Goal: Register for event/course: Register for event/course

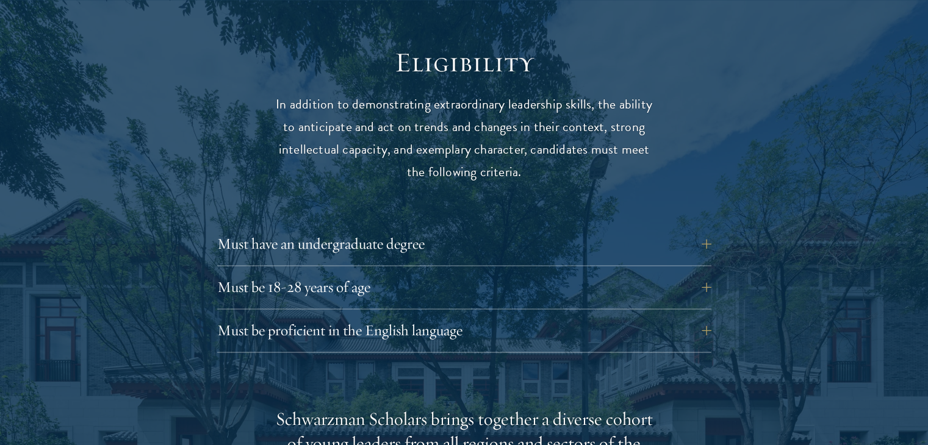
scroll to position [1586, 0]
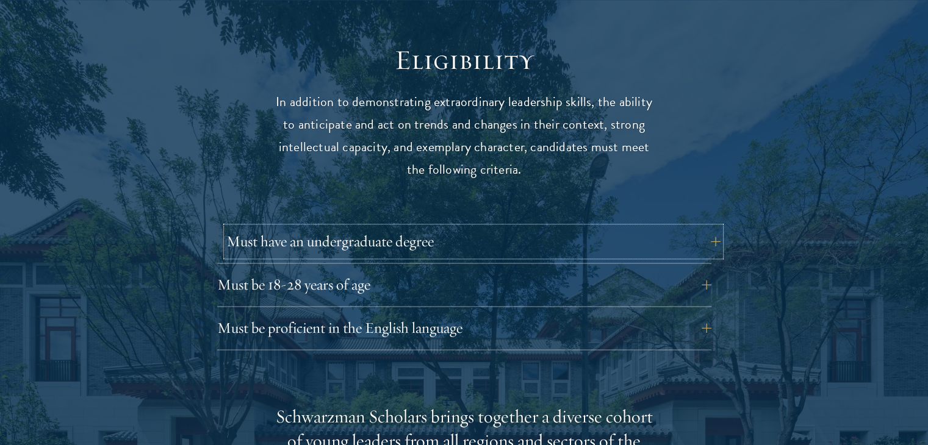
click at [532, 227] on button "Must have an undergraduate degree" at bounding box center [473, 241] width 494 height 29
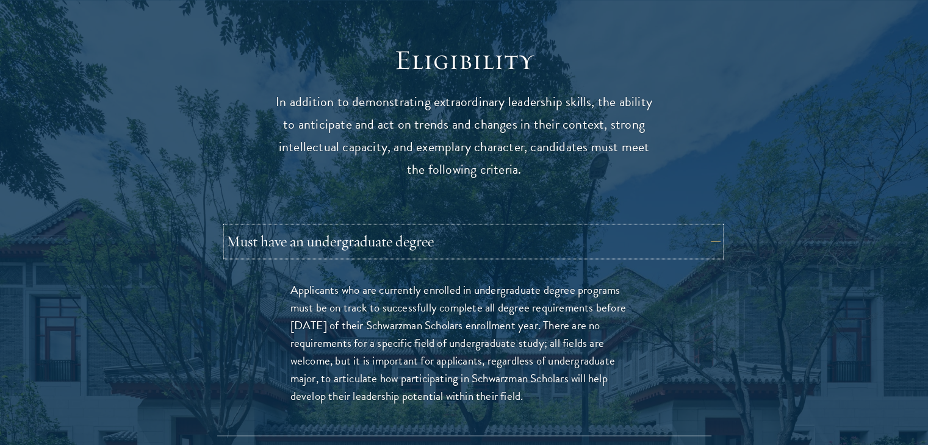
click at [534, 227] on button "Must have an undergraduate degree" at bounding box center [473, 241] width 494 height 29
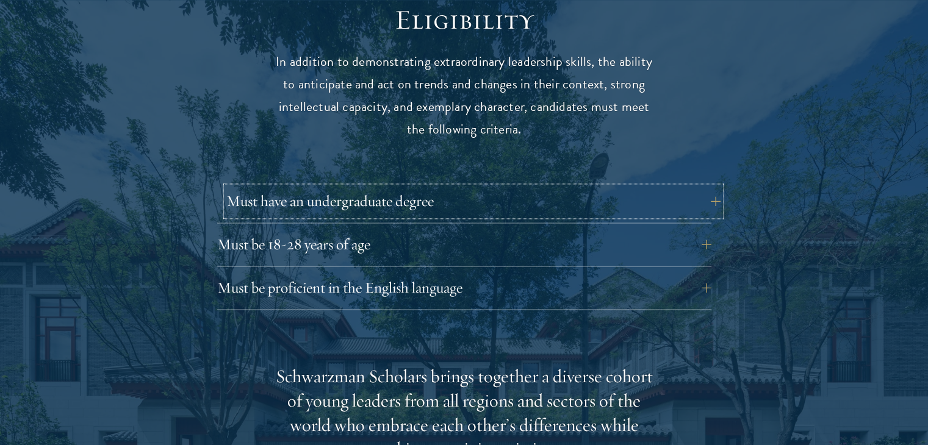
scroll to position [1647, 0]
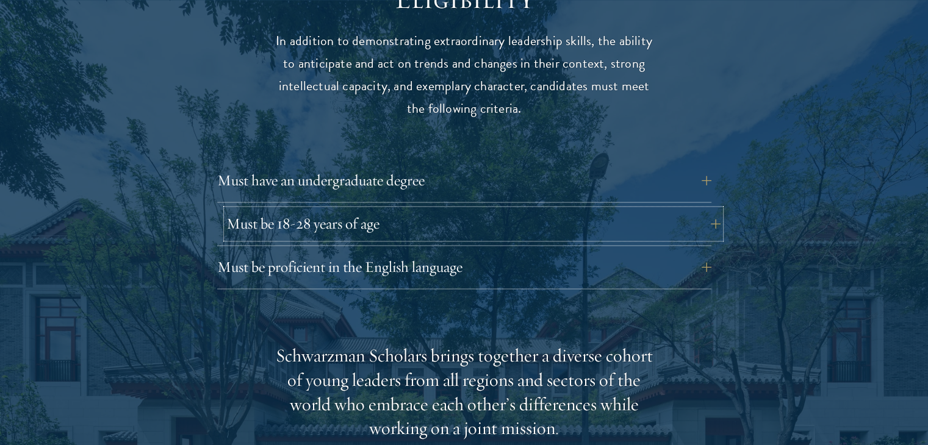
click at [543, 209] on button "Must be 18-28 years of age" at bounding box center [473, 223] width 494 height 29
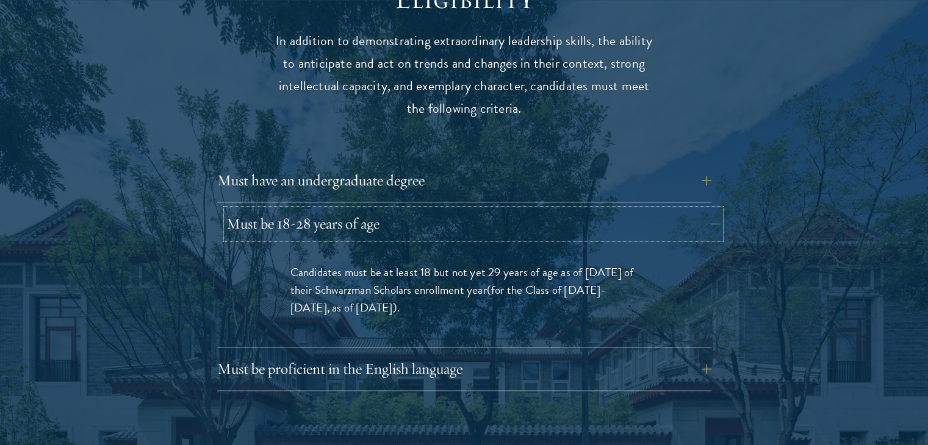
click at [543, 209] on button "Must be 18-28 years of age" at bounding box center [473, 223] width 494 height 29
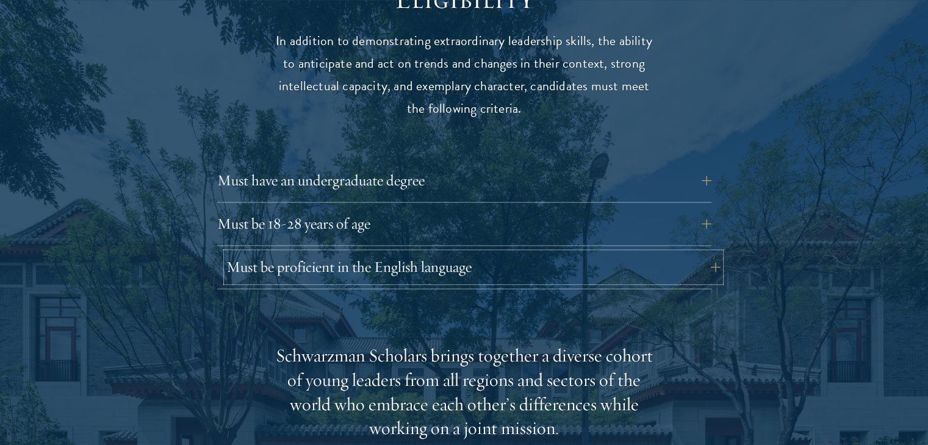
click at [522, 253] on button "Must be proficient in the English language" at bounding box center [473, 267] width 494 height 29
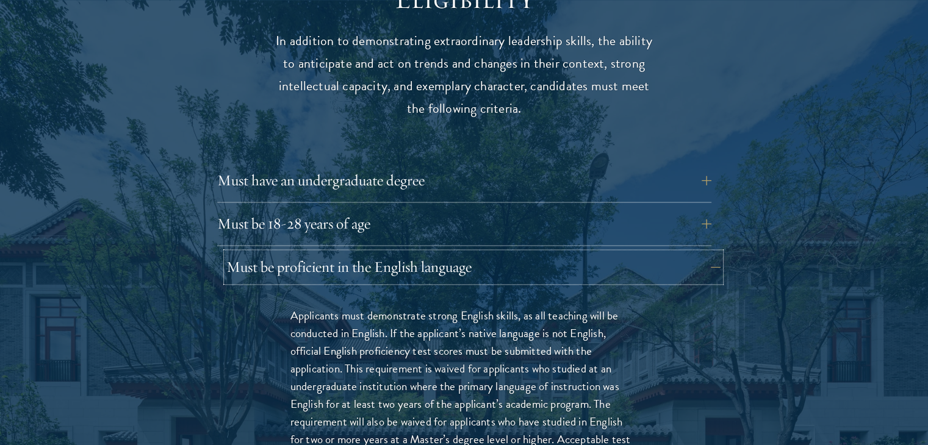
scroll to position [1769, 0]
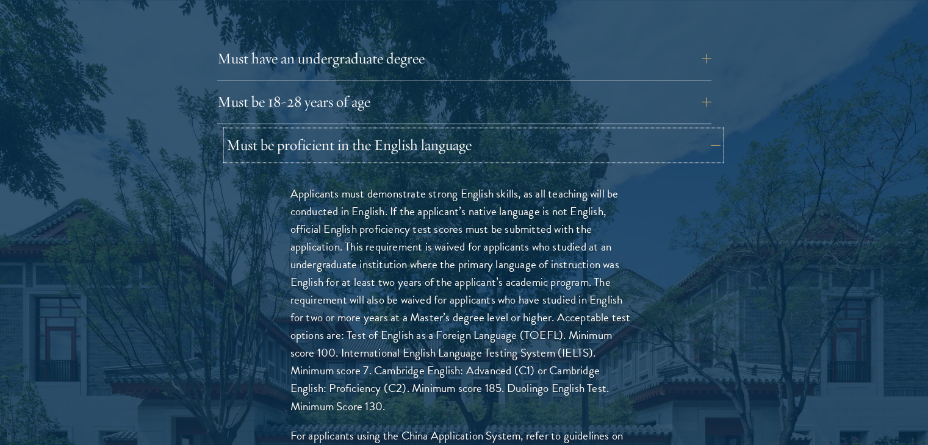
click at [596, 131] on button "Must be proficient in the English language" at bounding box center [473, 145] width 494 height 29
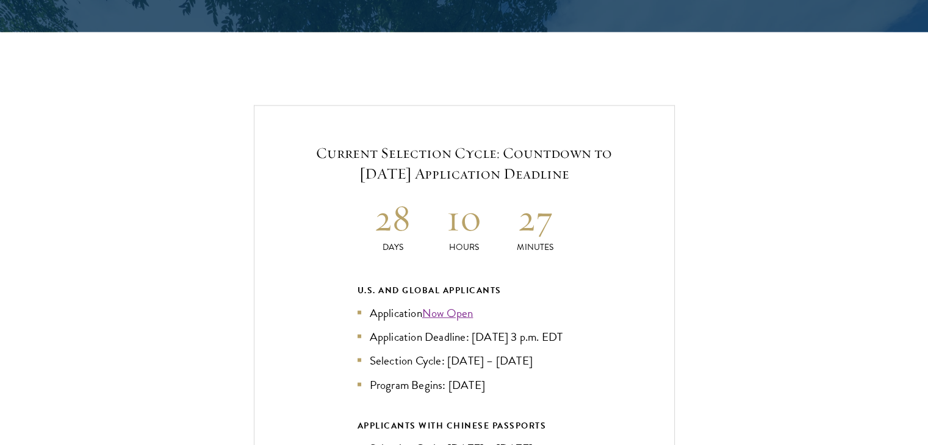
scroll to position [2562, 0]
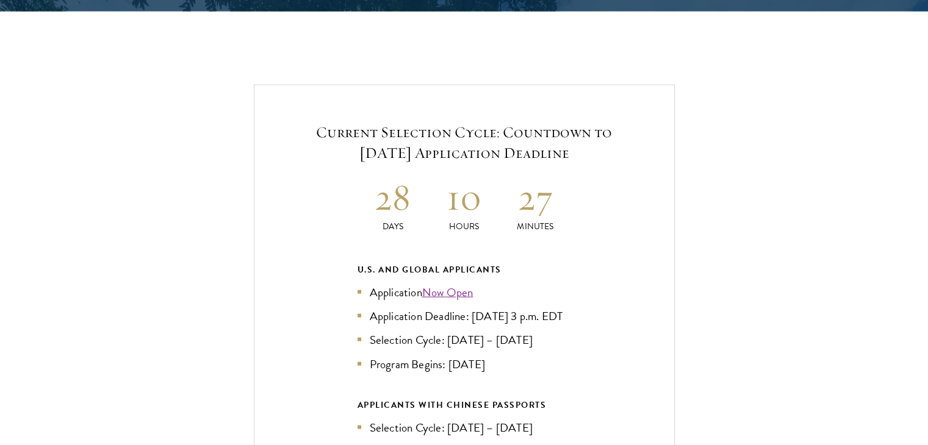
click at [614, 303] on div "Current Selection Cycle: Countdown to September 10, 2025 Application Deadline 2…" at bounding box center [464, 344] width 421 height 519
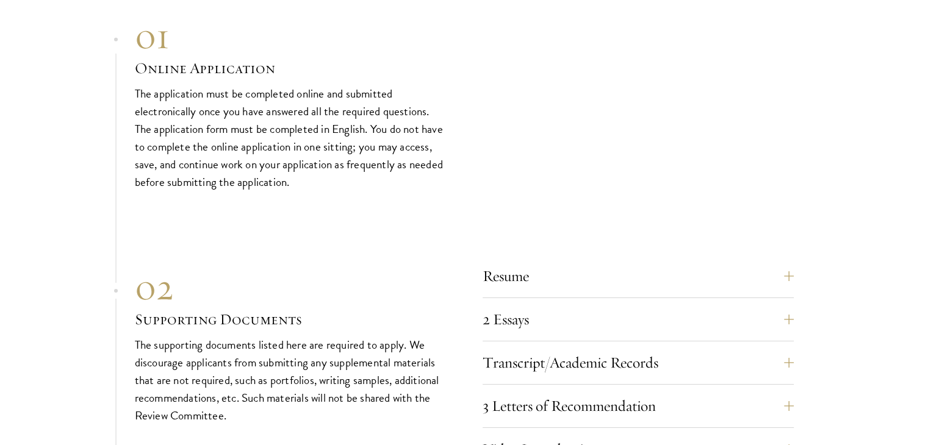
scroll to position [4026, 0]
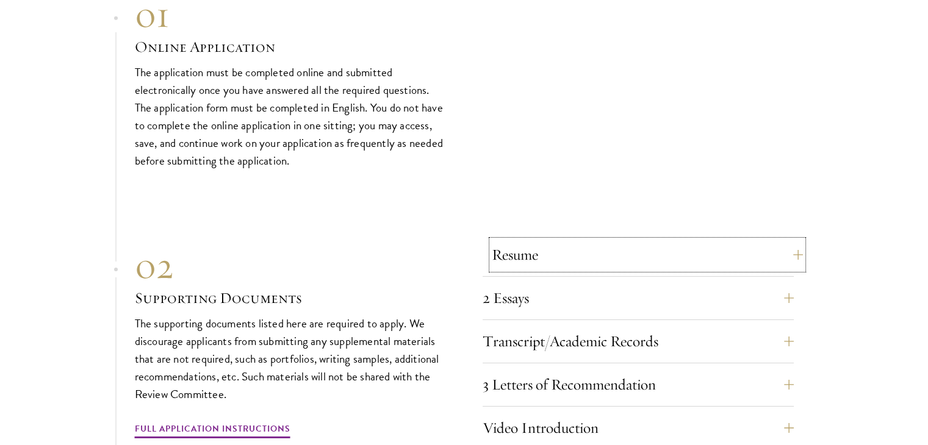
click at [609, 251] on button "Resume" at bounding box center [647, 254] width 311 height 29
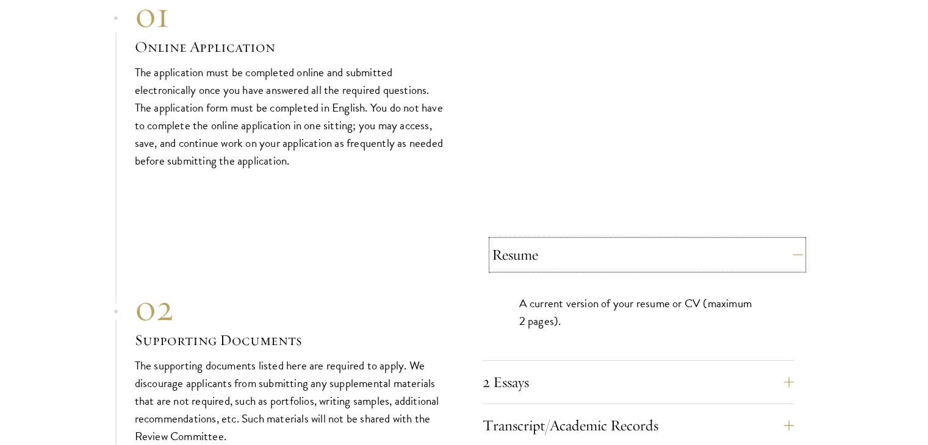
click at [609, 251] on button "Resume" at bounding box center [647, 254] width 311 height 29
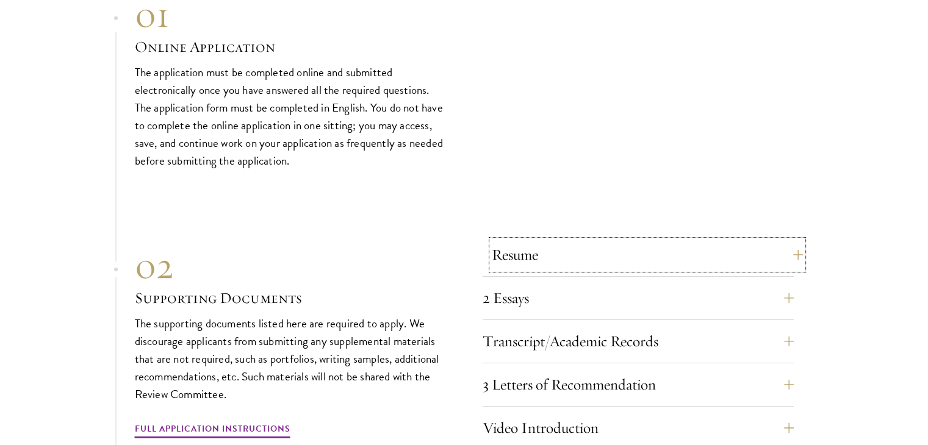
click at [609, 251] on button "Resume" at bounding box center [647, 254] width 311 height 29
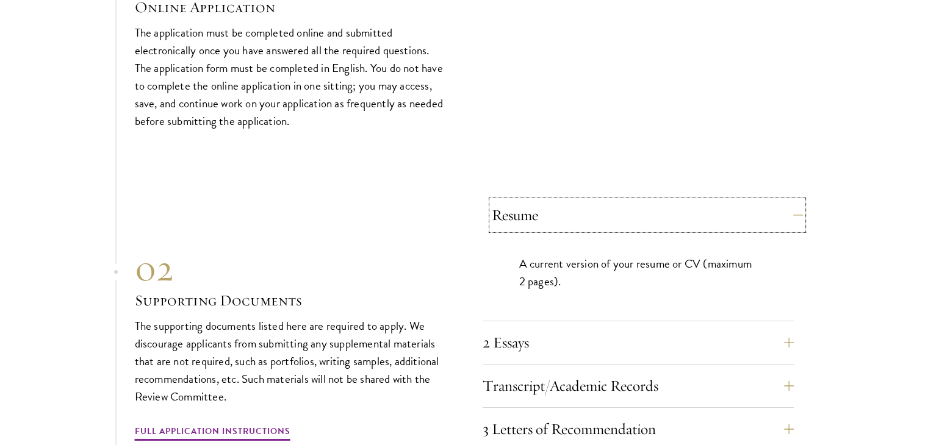
scroll to position [4087, 0]
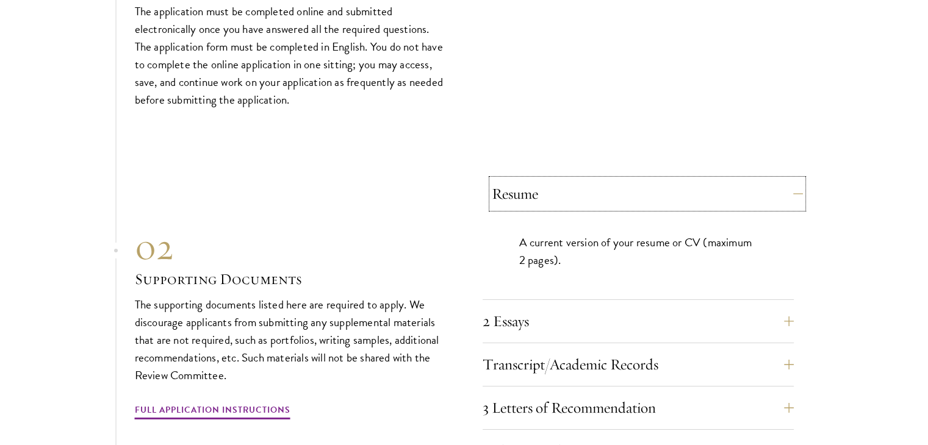
click at [608, 191] on button "Resume" at bounding box center [647, 193] width 311 height 29
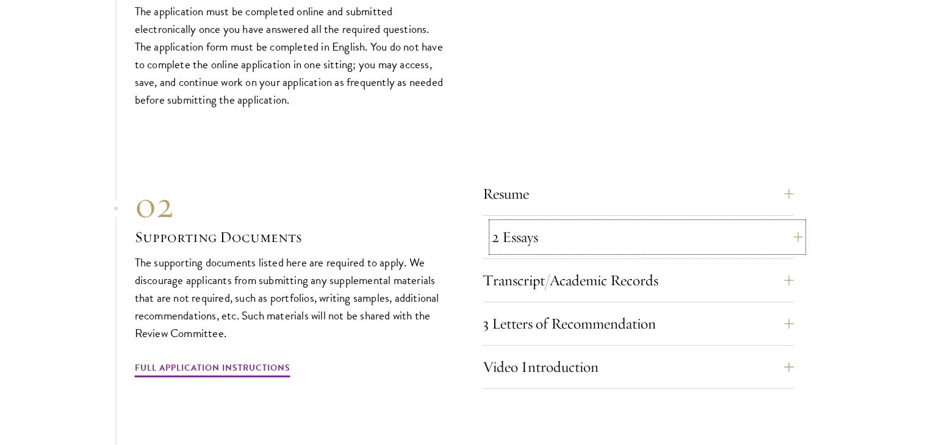
click at [608, 237] on button "2 Essays" at bounding box center [647, 237] width 311 height 29
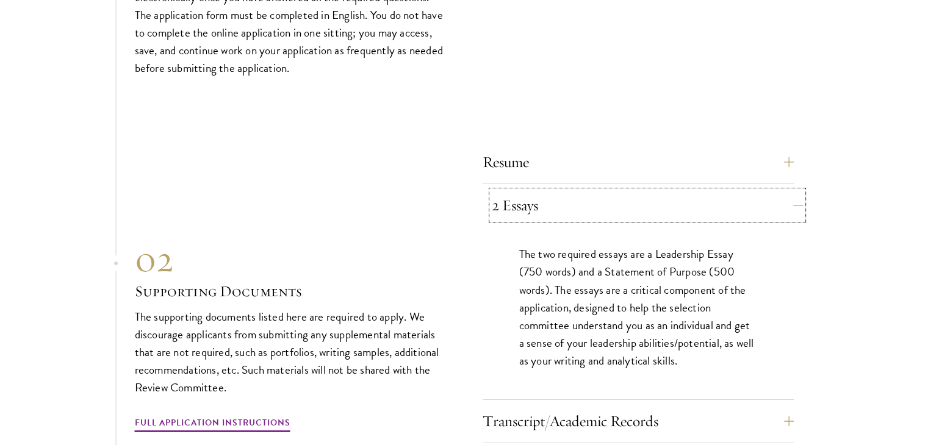
scroll to position [4148, 0]
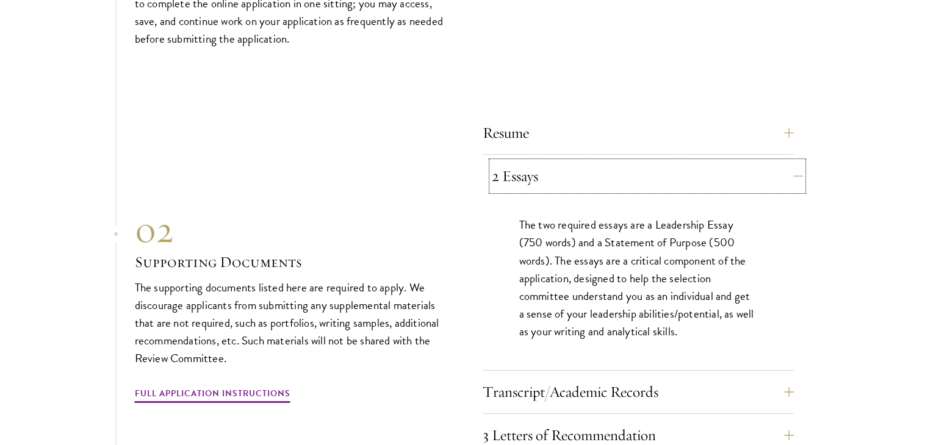
click at [606, 173] on button "2 Essays" at bounding box center [647, 176] width 311 height 29
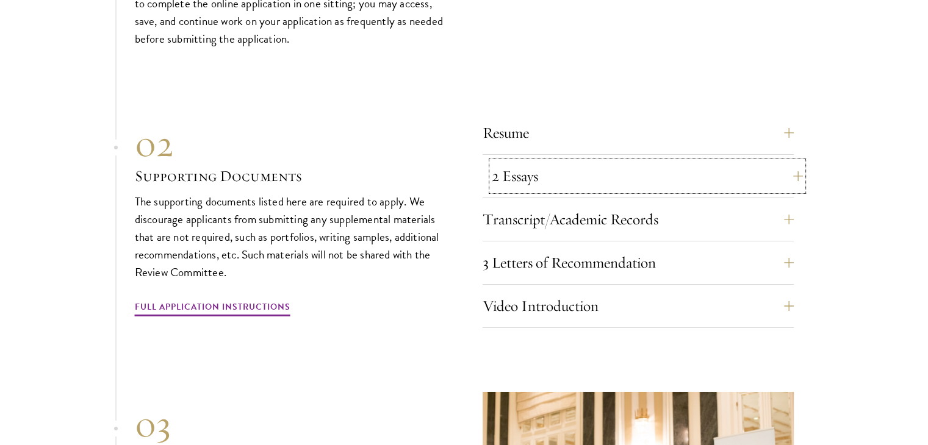
click at [554, 169] on button "2 Essays" at bounding box center [647, 176] width 311 height 29
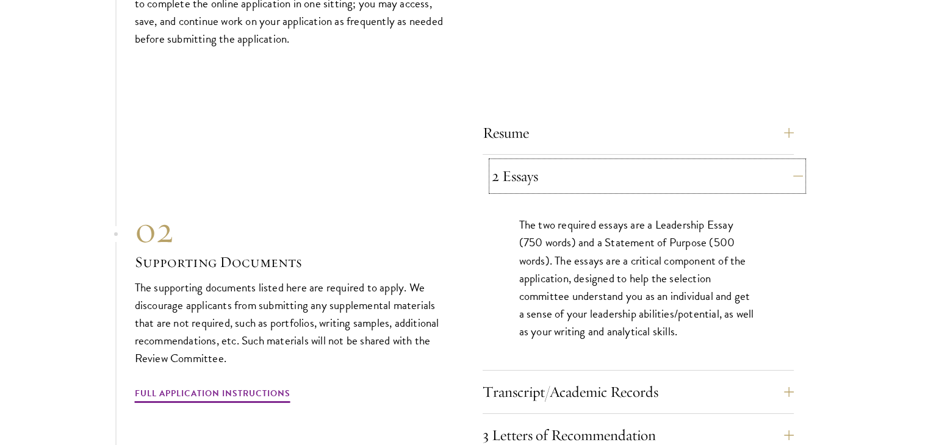
click at [574, 176] on button "2 Essays" at bounding box center [647, 176] width 311 height 29
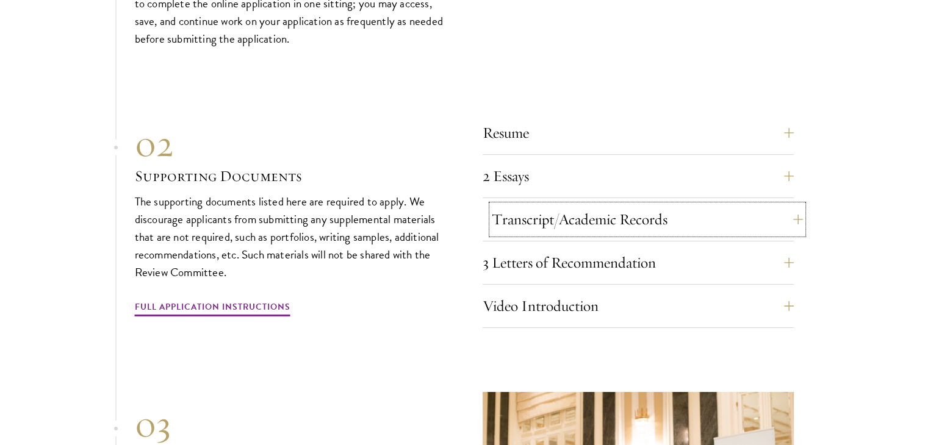
click at [600, 205] on button "Transcript/Academic Records" at bounding box center [647, 219] width 311 height 29
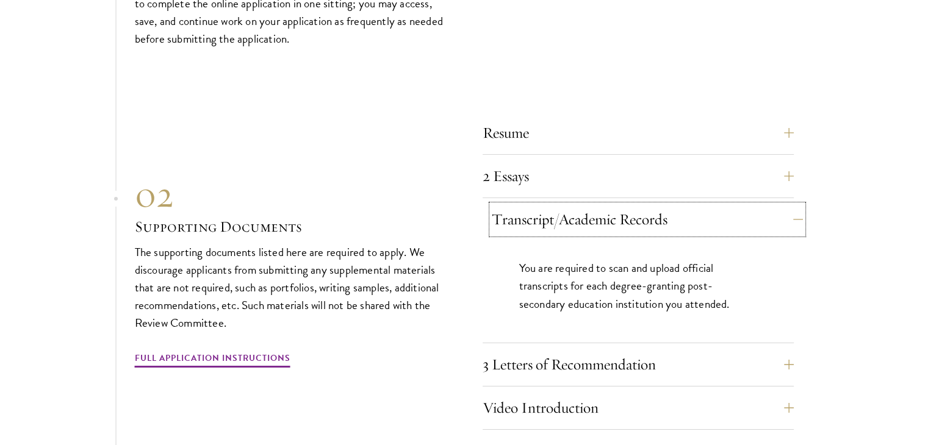
click at [600, 205] on button "Transcript/Academic Records" at bounding box center [647, 219] width 311 height 29
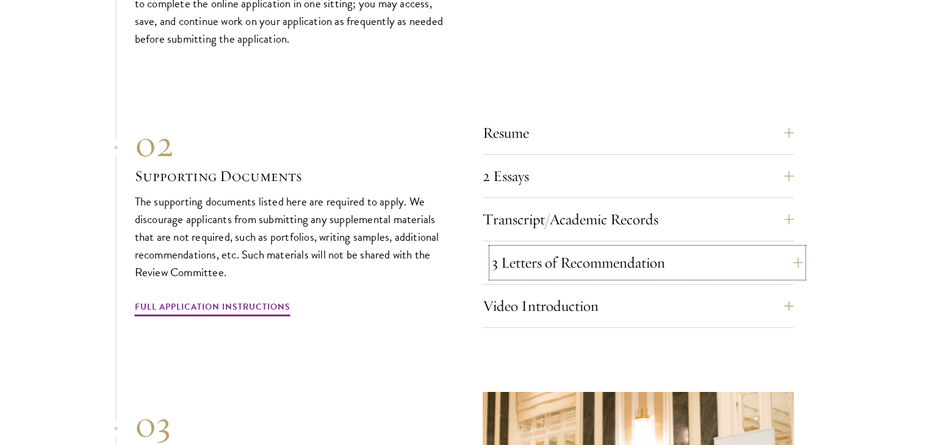
click at [618, 260] on button "3 Letters of Recommendation" at bounding box center [647, 262] width 311 height 29
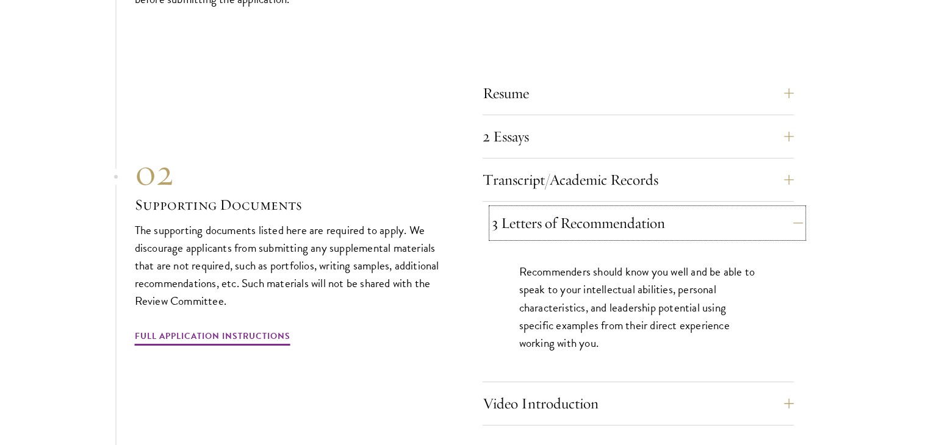
scroll to position [4209, 0]
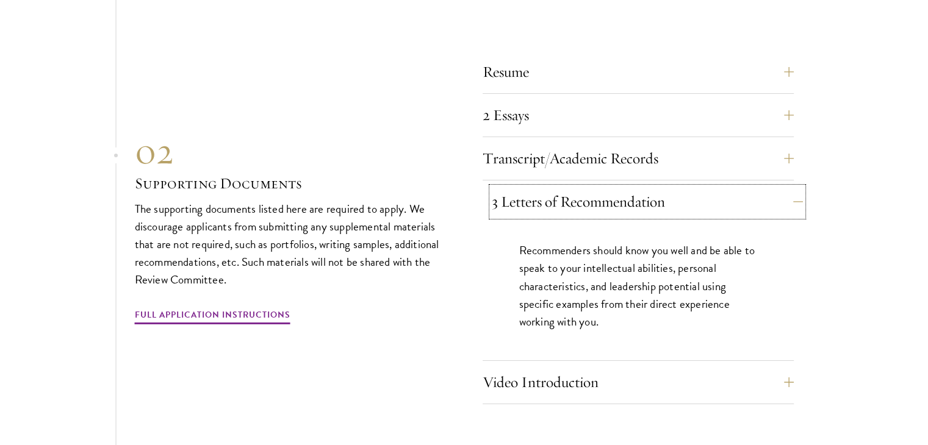
click at [611, 202] on button "3 Letters of Recommendation" at bounding box center [647, 201] width 311 height 29
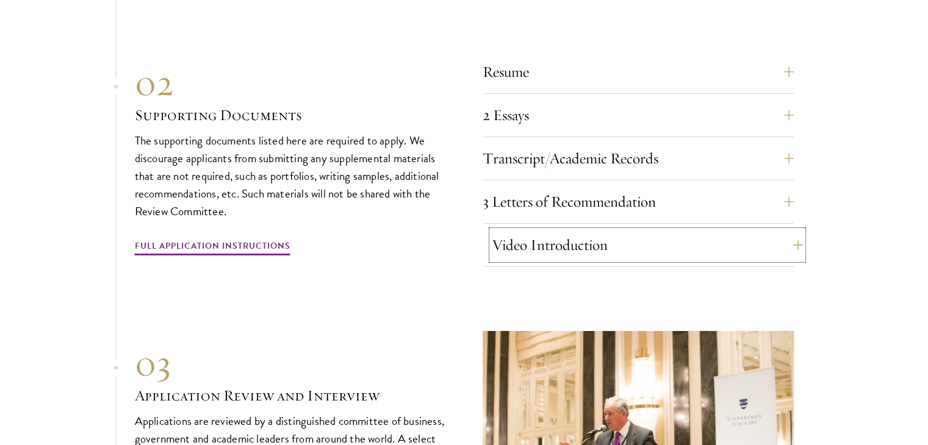
click at [622, 248] on button "Video Introduction" at bounding box center [647, 245] width 311 height 29
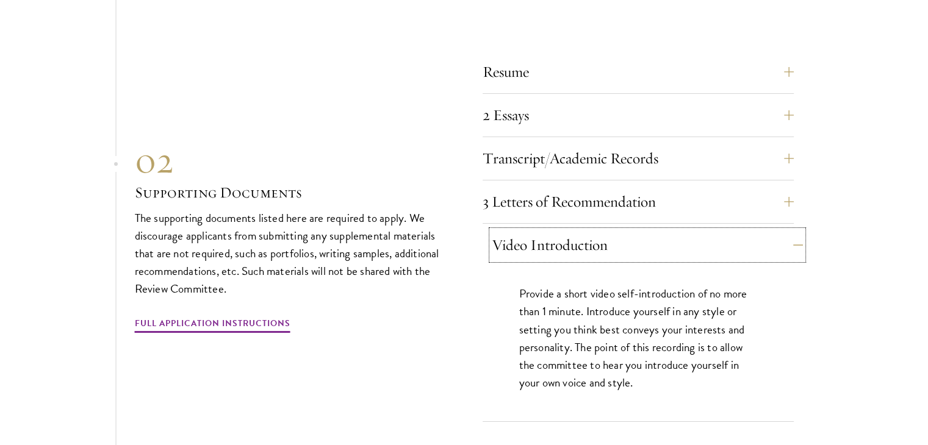
click at [622, 248] on button "Video Introduction" at bounding box center [647, 245] width 311 height 29
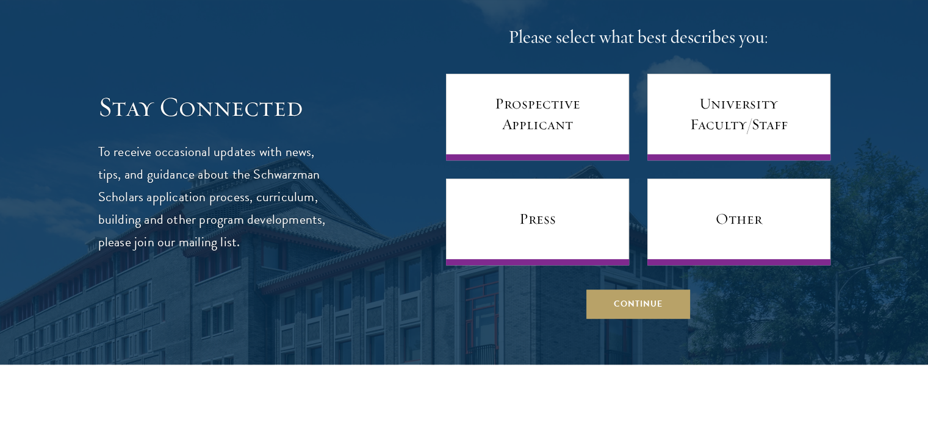
scroll to position [5185, 0]
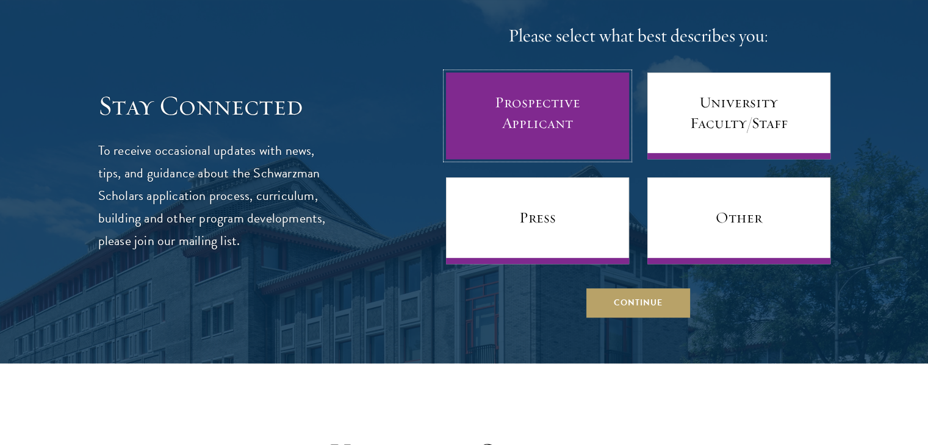
click at [565, 110] on link "Prospective Applicant" at bounding box center [537, 116] width 183 height 87
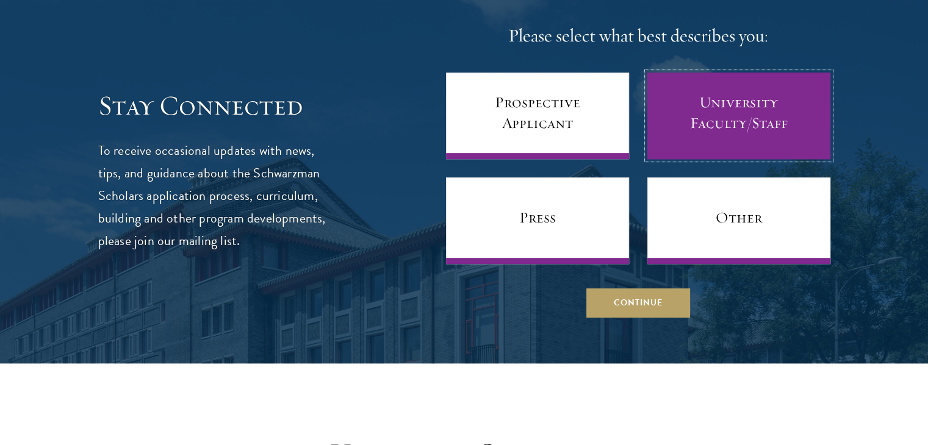
click at [701, 130] on link "University Faculty/Staff" at bounding box center [738, 116] width 183 height 87
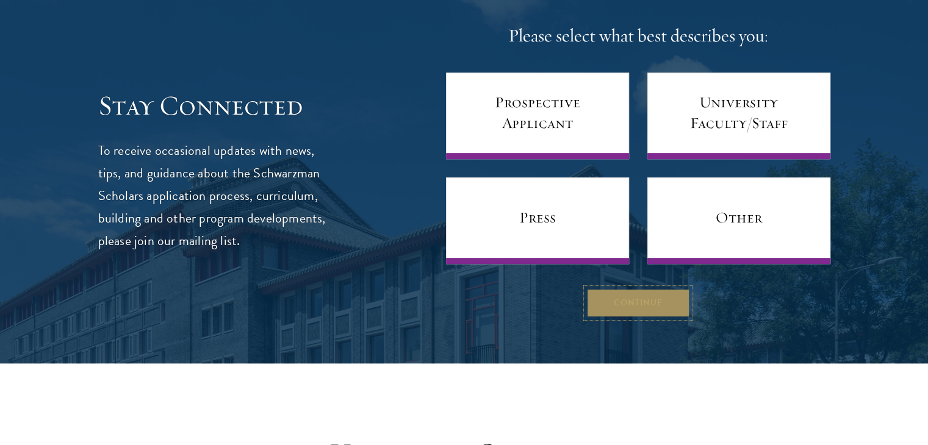
click at [650, 299] on button "Continue" at bounding box center [638, 303] width 104 height 29
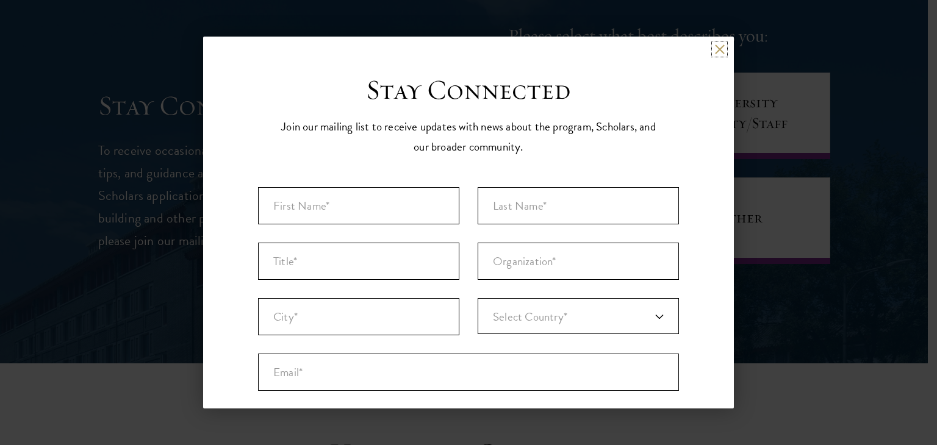
click at [714, 54] on button at bounding box center [719, 49] width 10 height 10
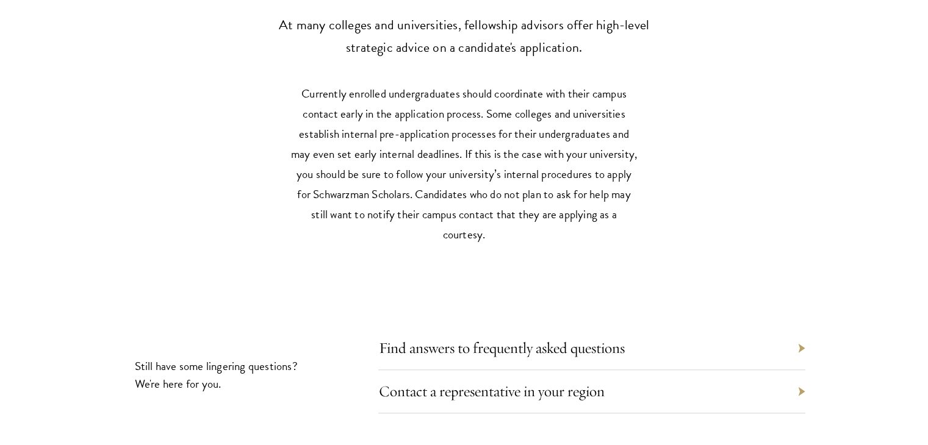
scroll to position [5856, 0]
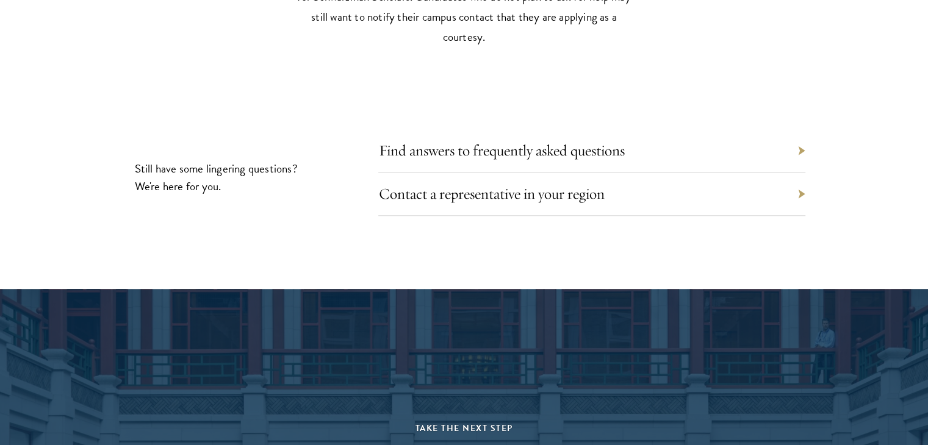
click at [681, 134] on div "Find answers to frequently asked questions" at bounding box center [591, 150] width 427 height 43
click at [689, 146] on div "Find answers to frequently asked questions" at bounding box center [591, 150] width 427 height 43
click at [801, 188] on div "Contact a representative in your region" at bounding box center [591, 194] width 427 height 43
click at [548, 192] on link "Contact a representative in your region" at bounding box center [500, 193] width 226 height 19
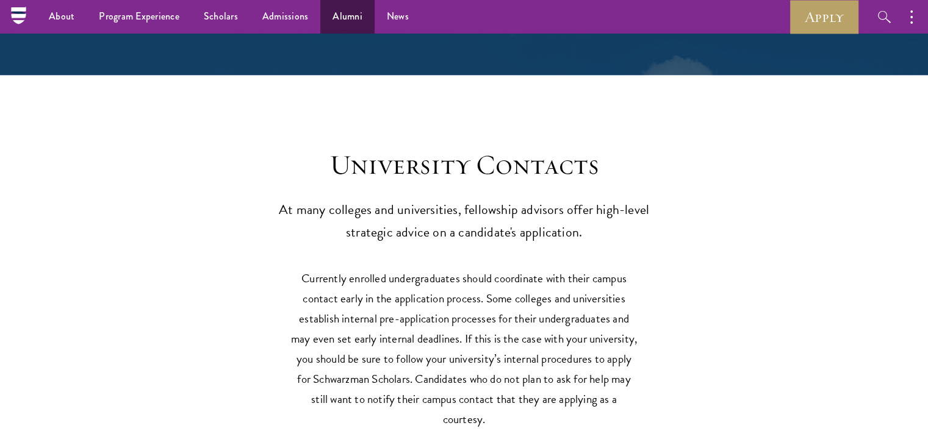
scroll to position [5426, 0]
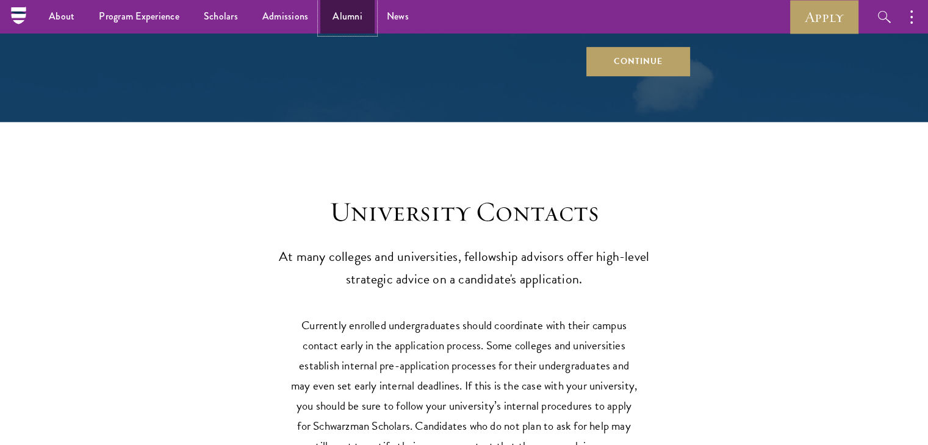
click at [345, 31] on link "Alumni" at bounding box center [347, 17] width 54 height 34
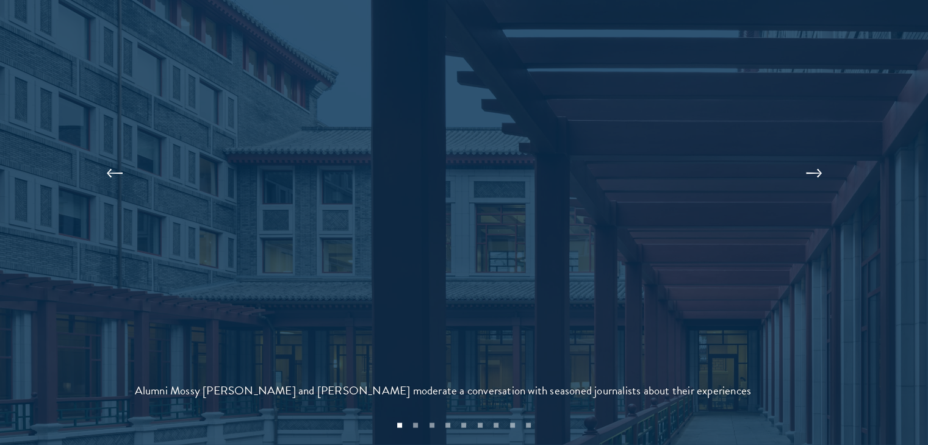
scroll to position [2684, 0]
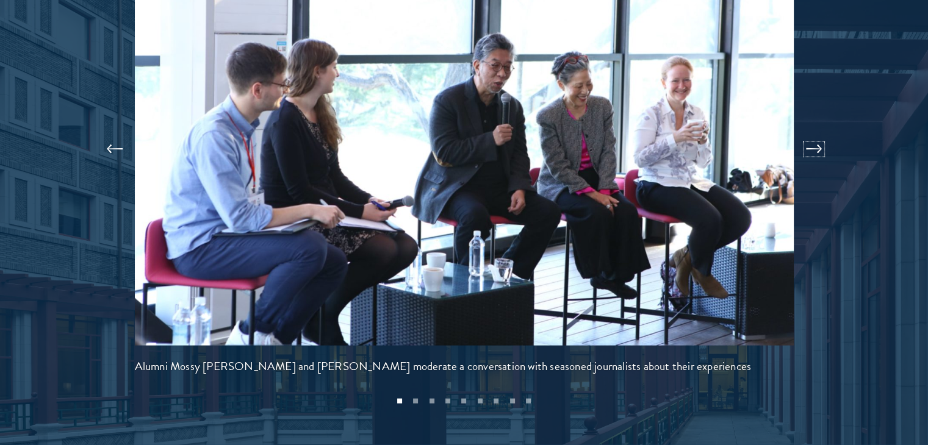
click at [805, 132] on button at bounding box center [814, 149] width 40 height 34
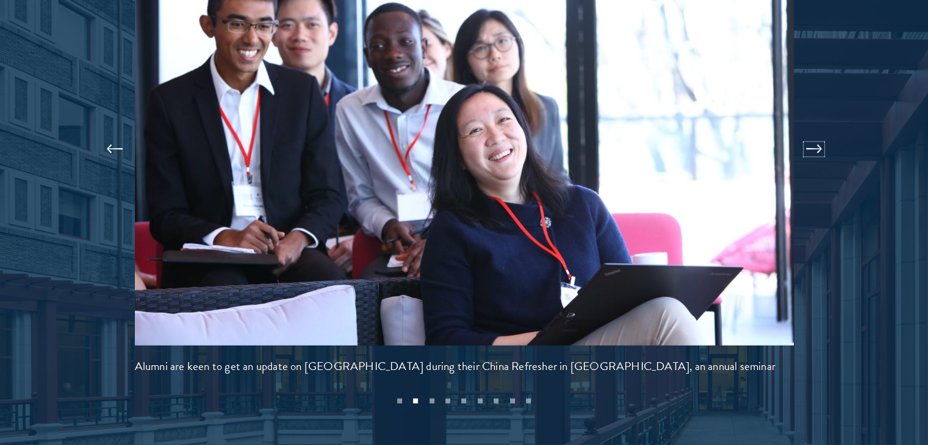
click at [805, 132] on button at bounding box center [814, 149] width 40 height 34
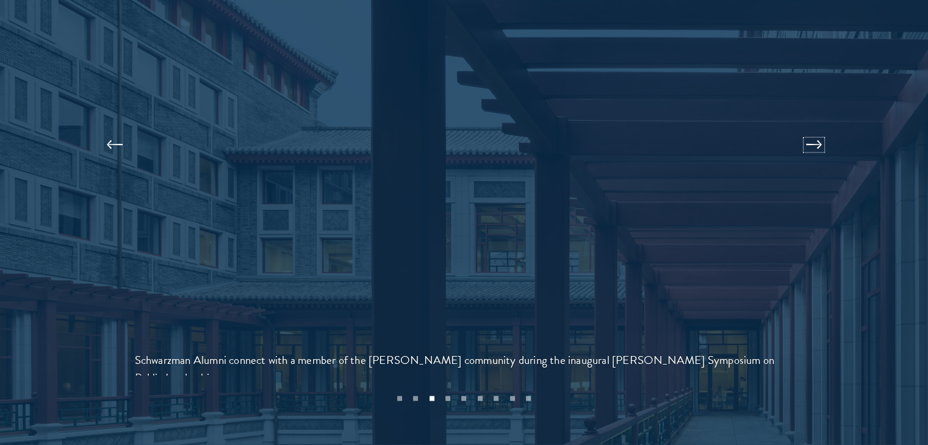
scroll to position [2693, 0]
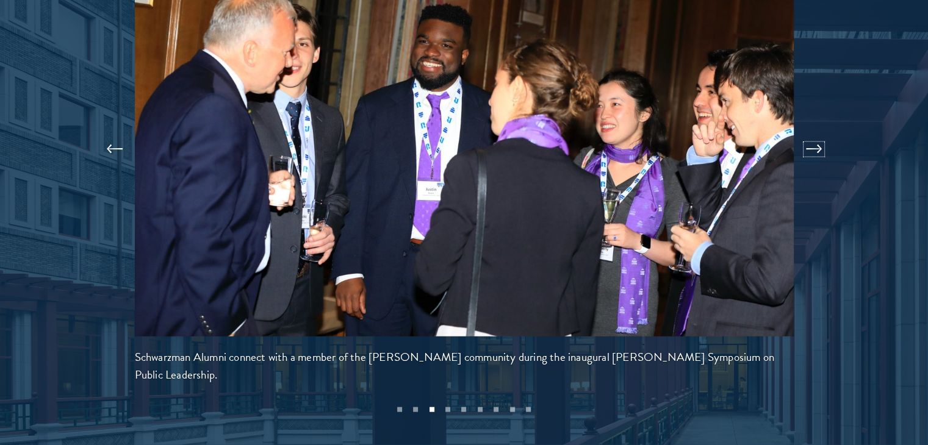
click at [805, 132] on button at bounding box center [814, 149] width 40 height 34
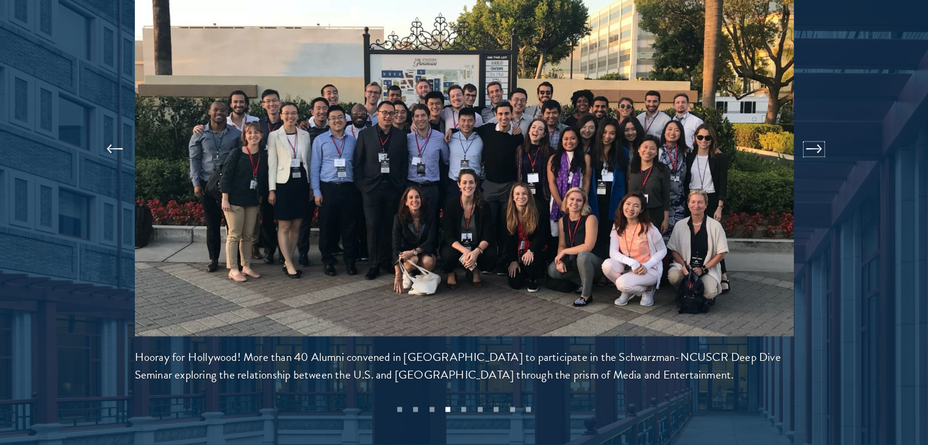
click at [805, 132] on button at bounding box center [814, 149] width 40 height 34
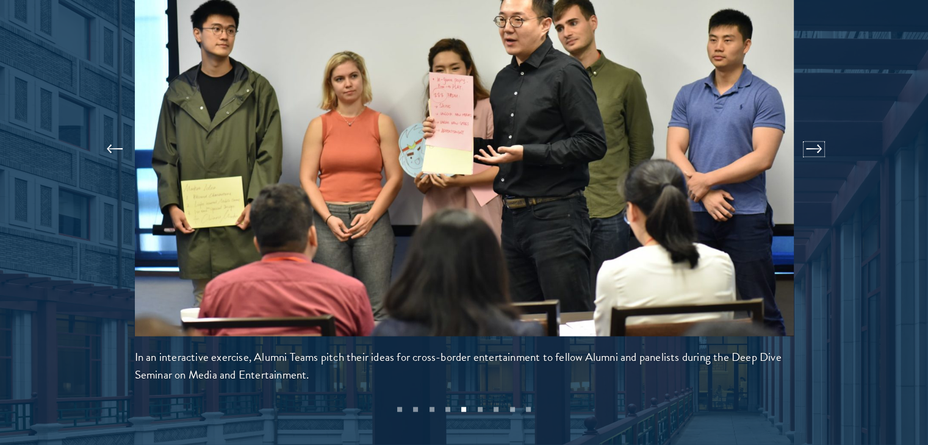
click at [805, 132] on button at bounding box center [814, 149] width 40 height 34
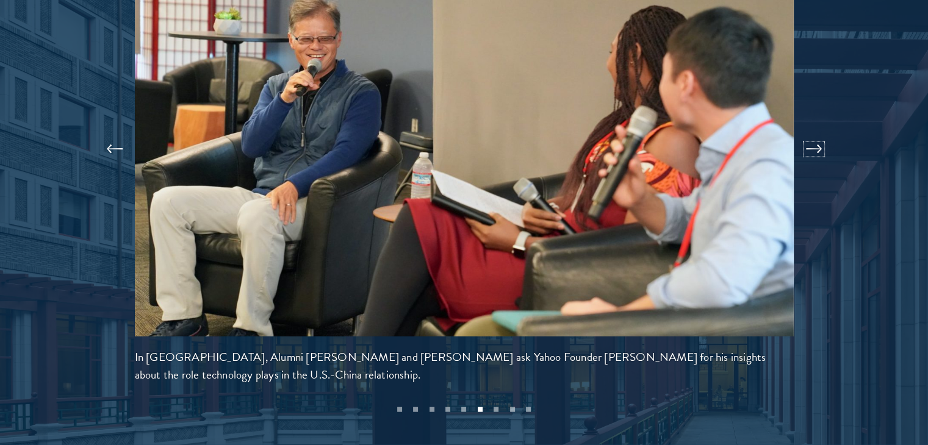
click at [805, 132] on button at bounding box center [814, 149] width 40 height 34
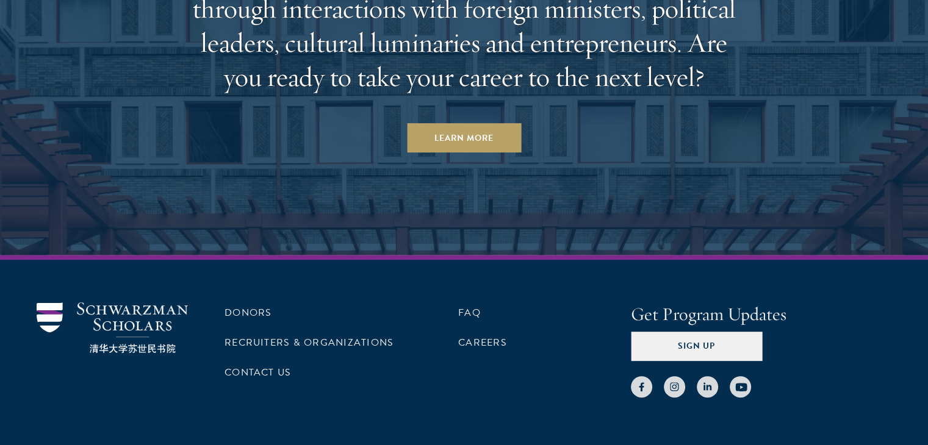
scroll to position [5357, 0]
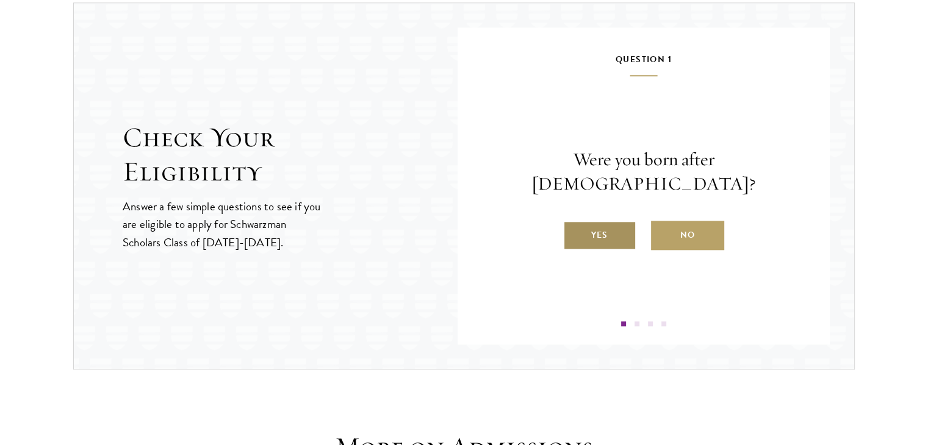
click at [590, 221] on label "Yes" at bounding box center [599, 235] width 73 height 29
click at [574, 222] on input "Yes" at bounding box center [568, 227] width 11 height 11
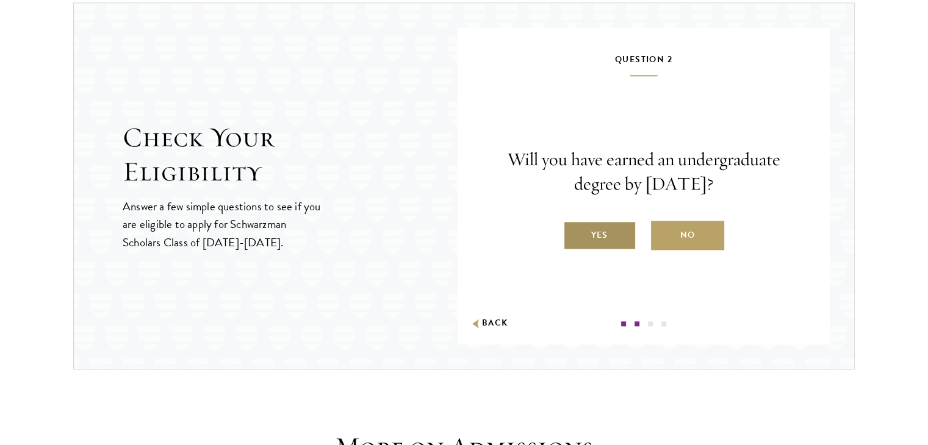
click at [590, 229] on label "Yes" at bounding box center [599, 235] width 73 height 29
click at [574, 229] on input "Yes" at bounding box center [568, 227] width 11 height 11
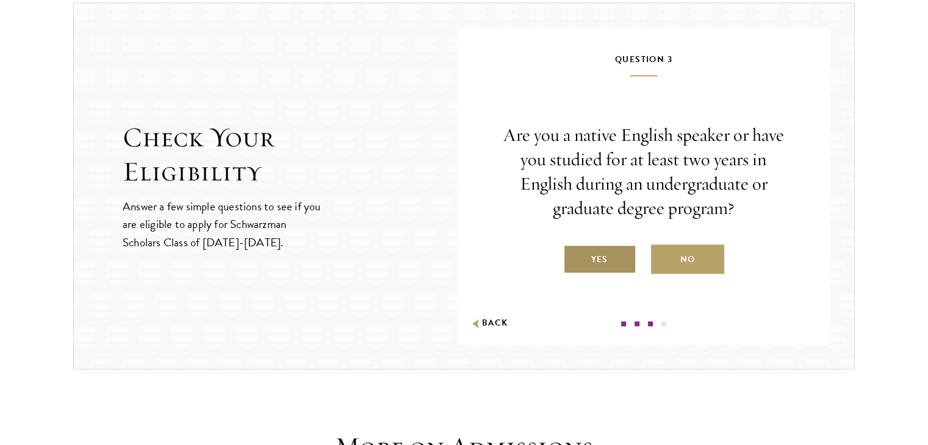
click at [603, 253] on label "Yes" at bounding box center [599, 259] width 73 height 29
click at [574, 253] on input "Yes" at bounding box center [568, 251] width 11 height 11
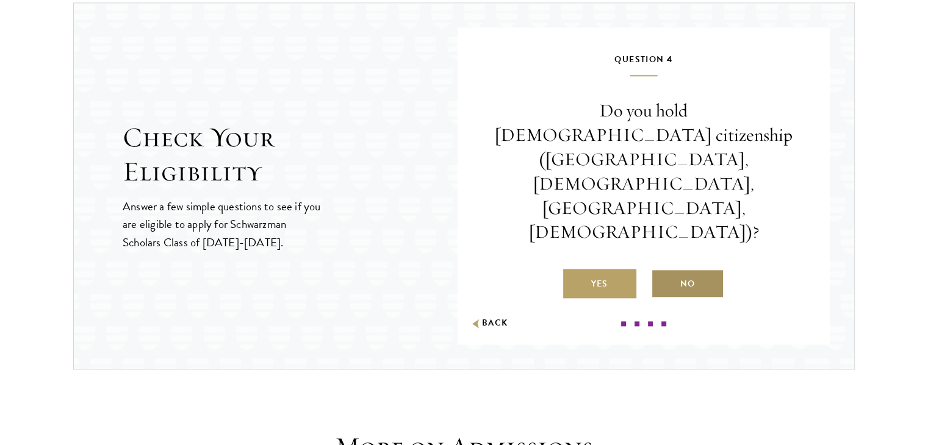
click at [666, 269] on label "No" at bounding box center [687, 283] width 73 height 29
click at [662, 271] on input "No" at bounding box center [656, 276] width 11 height 11
click at [0, 0] on div "Congratulations, you’re eligible to apply for Schwarzman Scholars Class of 2026…" at bounding box center [0, 0] width 0 height 0
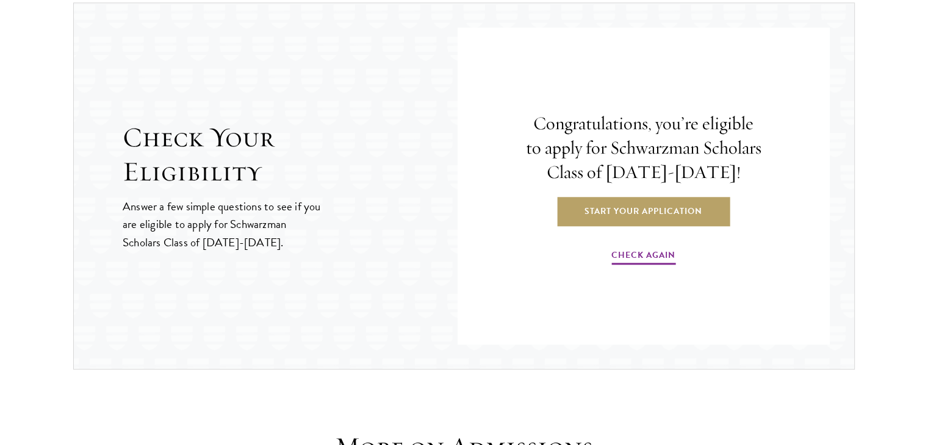
click at [584, 242] on div "Congratulations, you’re eligible to apply for Schwarzman Scholars Class of 2026…" at bounding box center [643, 189] width 299 height 274
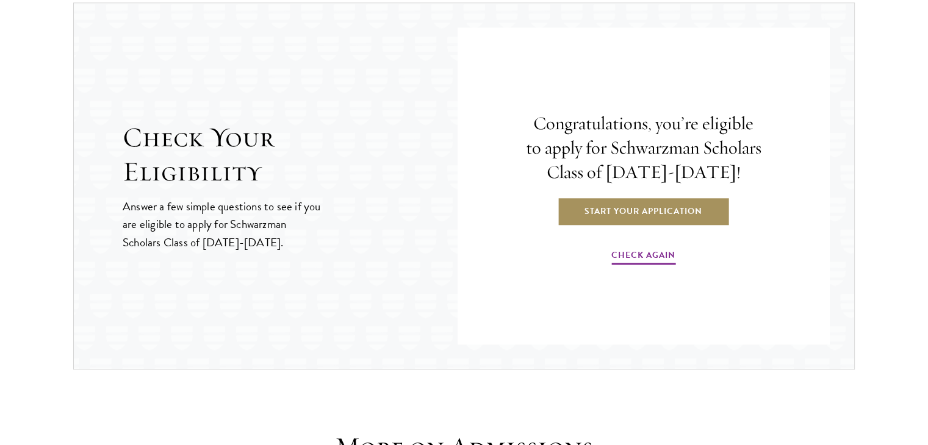
click at [647, 218] on link "Start Your Application" at bounding box center [643, 210] width 173 height 29
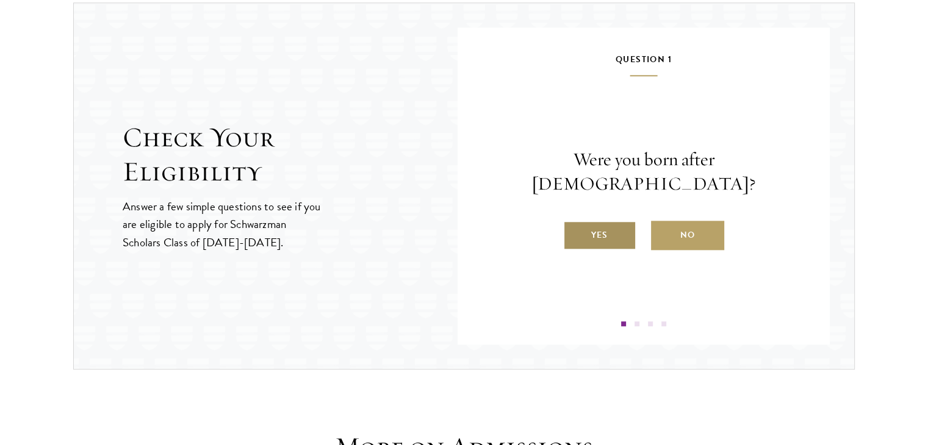
click at [626, 221] on label "Yes" at bounding box center [599, 235] width 73 height 29
click at [574, 222] on input "Yes" at bounding box center [568, 227] width 11 height 11
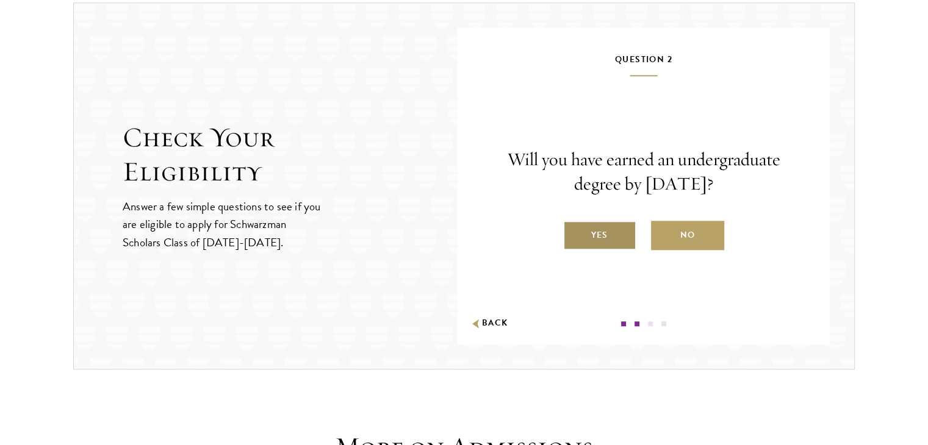
click at [626, 236] on label "Yes" at bounding box center [599, 235] width 73 height 29
click at [574, 233] on input "Yes" at bounding box center [568, 227] width 11 height 11
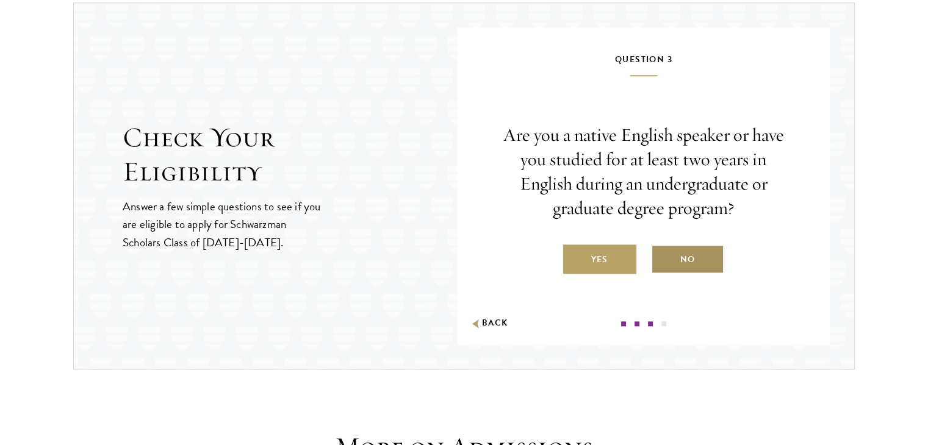
click at [709, 259] on label "No" at bounding box center [687, 259] width 73 height 29
click at [662, 257] on input "No" at bounding box center [656, 251] width 11 height 11
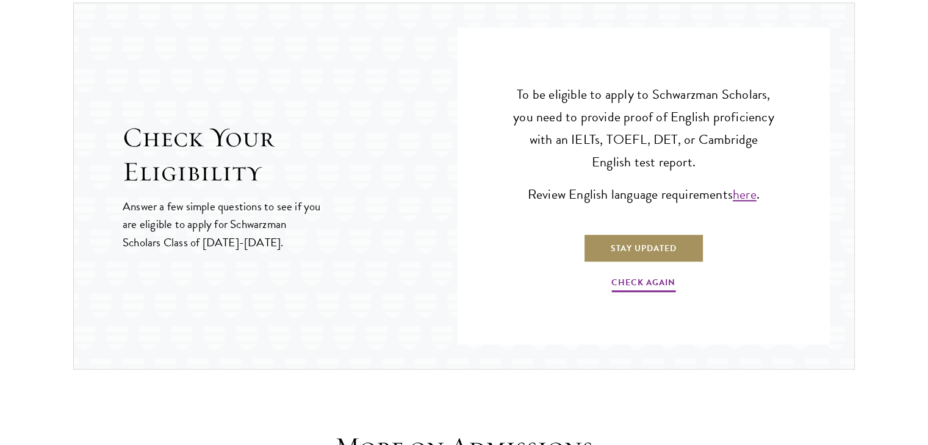
click at [678, 248] on link "Stay Updated" at bounding box center [643, 248] width 121 height 29
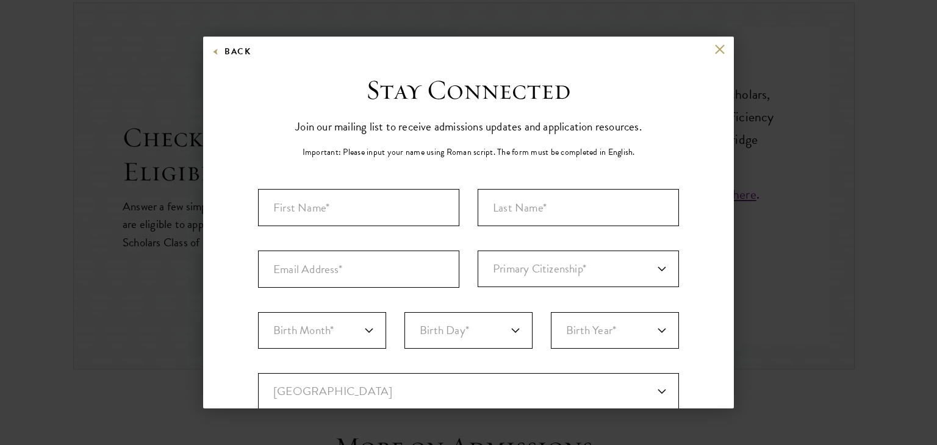
click at [714, 55] on div "Back" at bounding box center [468, 58] width 531 height 29
click at [714, 51] on button at bounding box center [719, 49] width 10 height 10
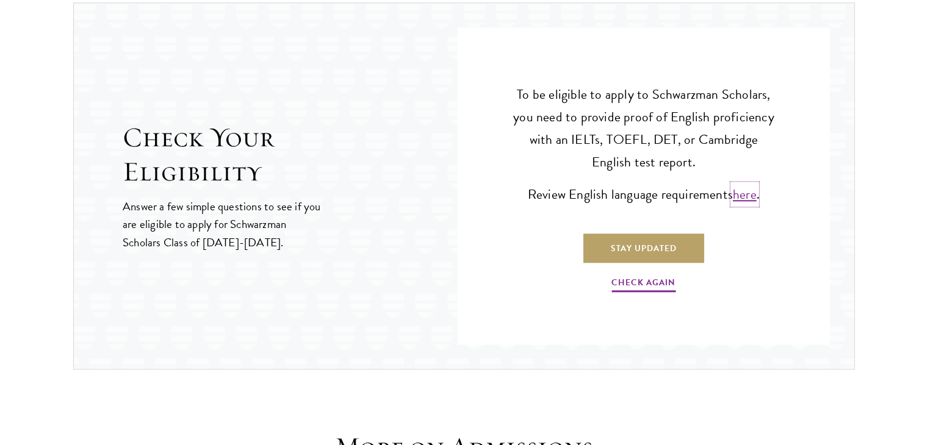
click at [739, 195] on link "here" at bounding box center [745, 194] width 24 height 20
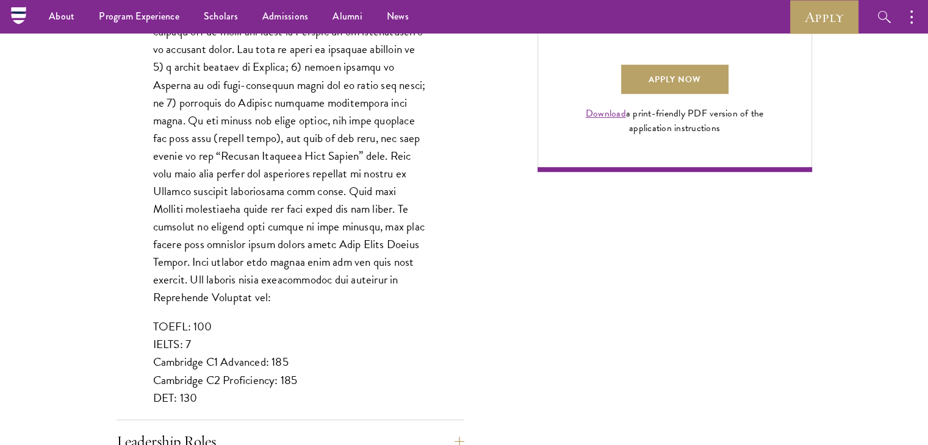
scroll to position [886, 0]
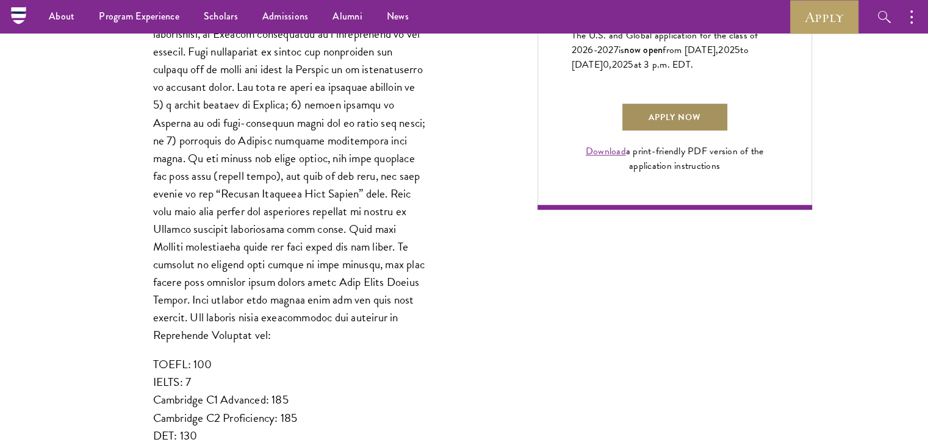
click at [672, 132] on link "Apply Now" at bounding box center [674, 116] width 107 height 29
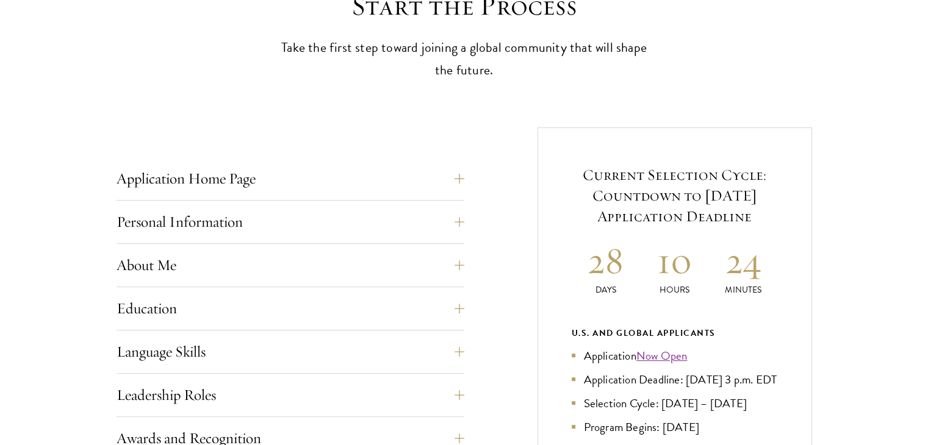
scroll to position [488, 0]
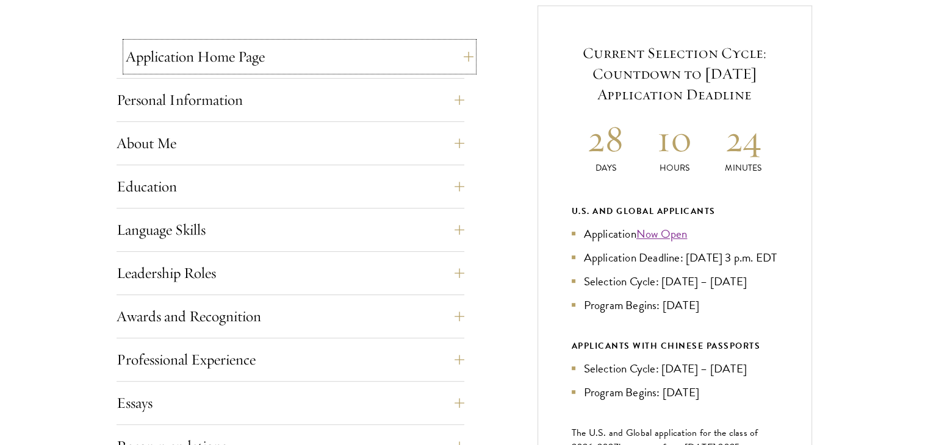
click at [359, 52] on button "Application Home Page" at bounding box center [300, 56] width 348 height 29
click at [465, 54] on button "Application Home Page" at bounding box center [300, 56] width 348 height 29
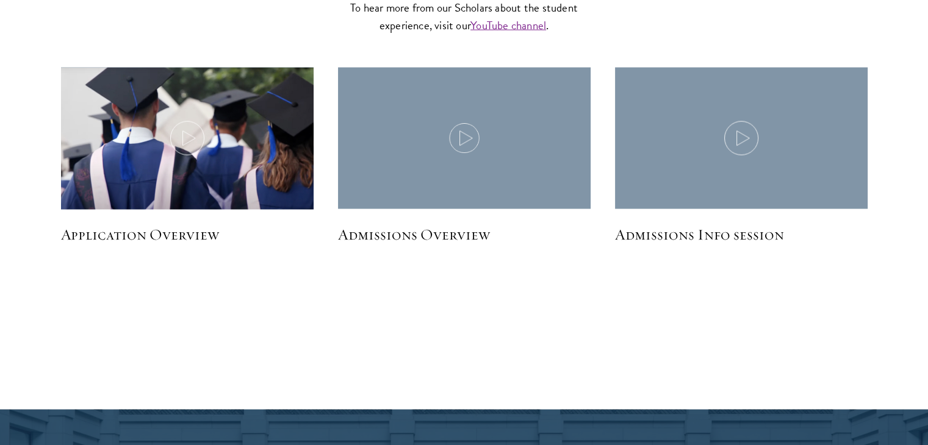
scroll to position [2318, 0]
